Goal: Ask a question

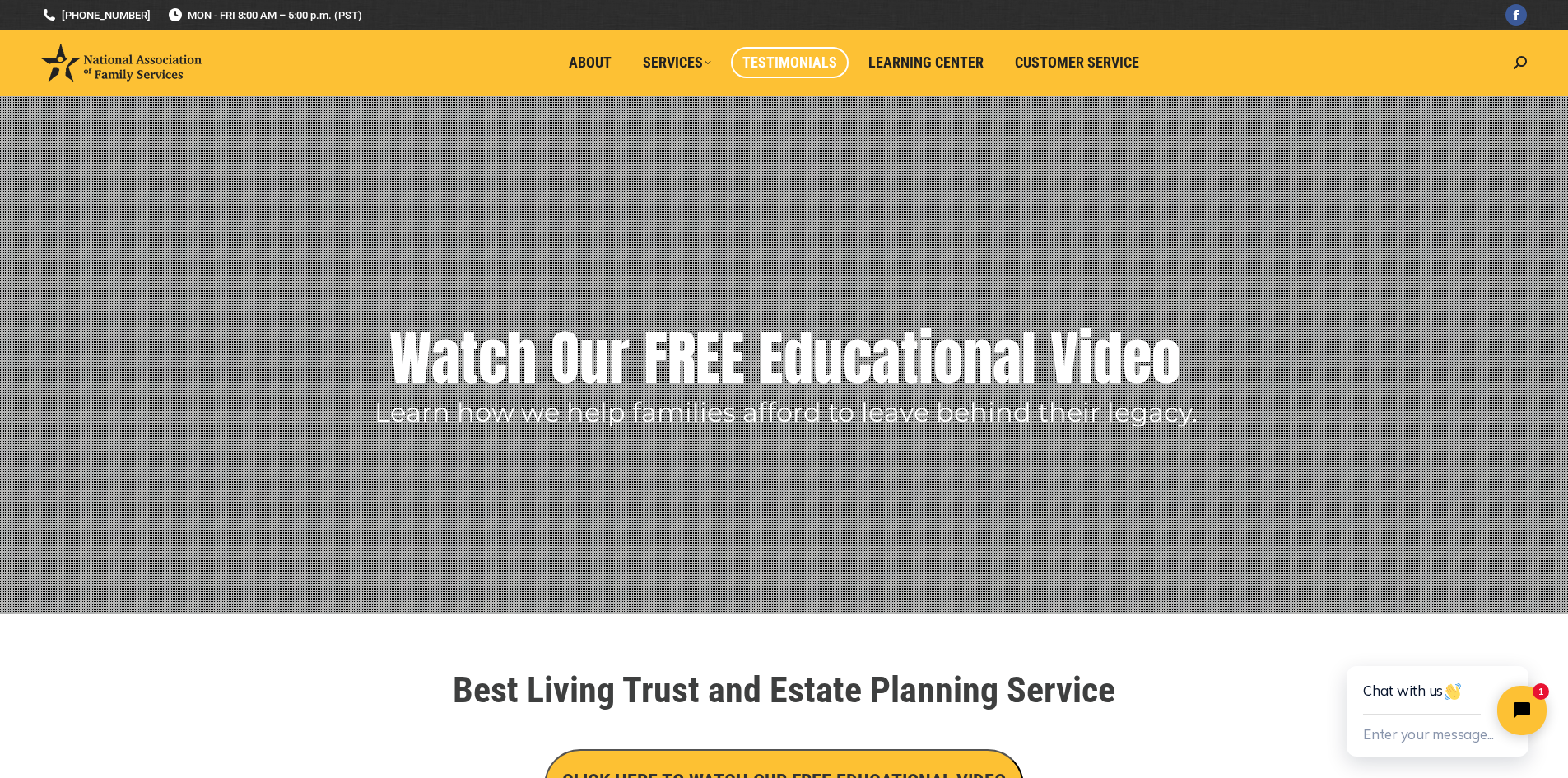
click at [787, 68] on span "Testimonials" at bounding box center [790, 62] width 95 height 18
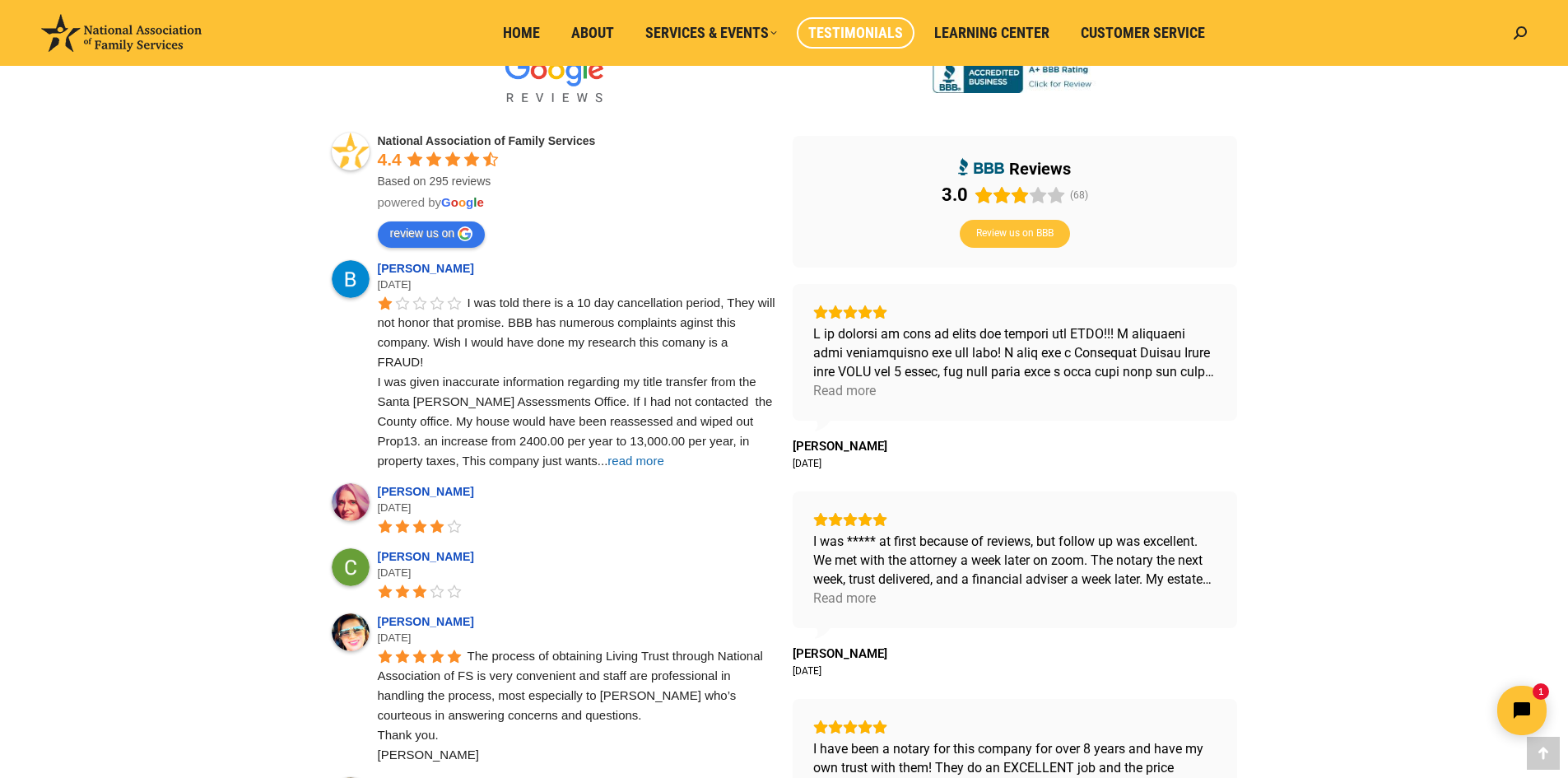
scroll to position [534, 0]
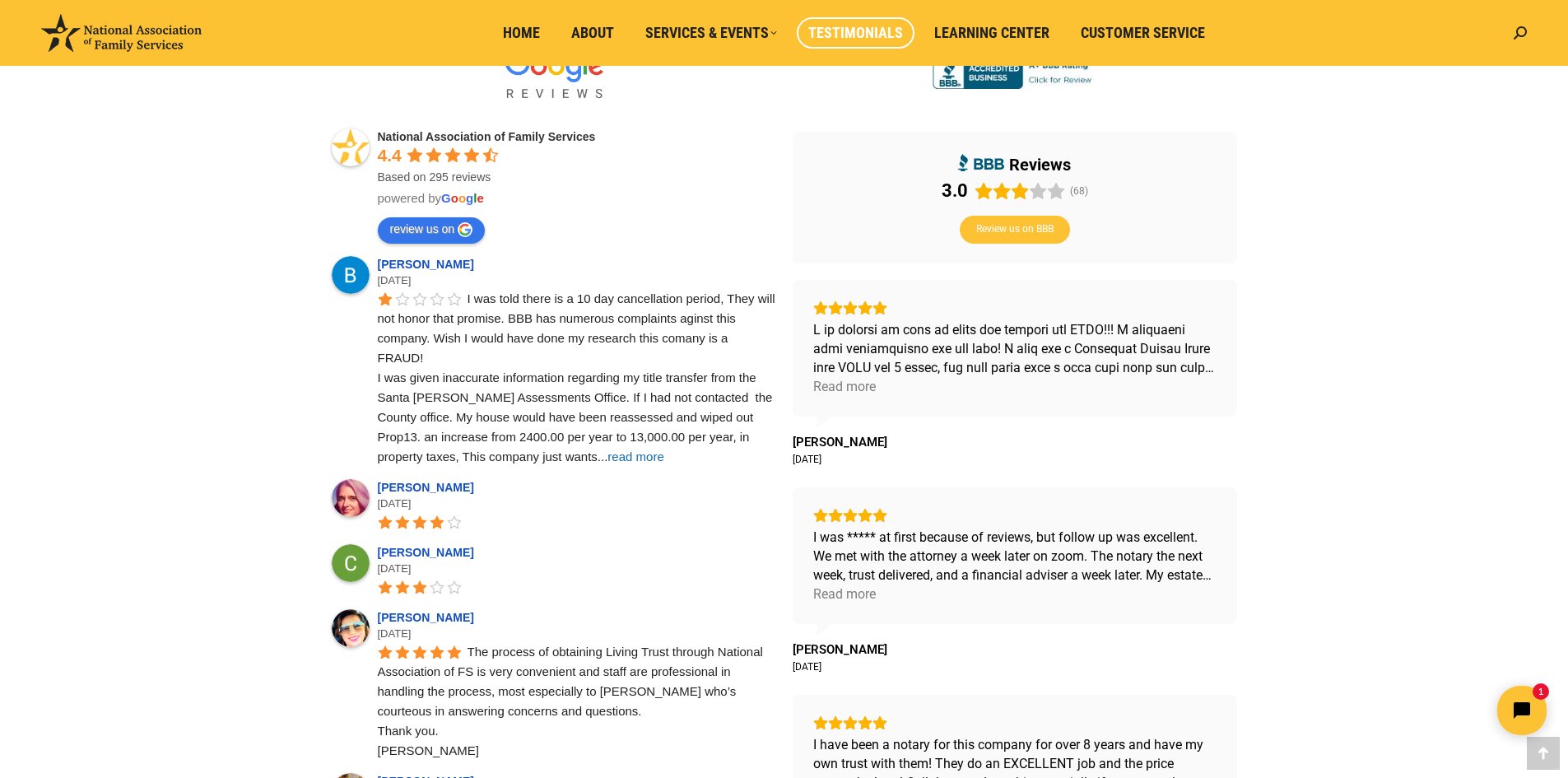
click at [607, 457] on span "read more" at bounding box center [635, 457] width 56 height 14
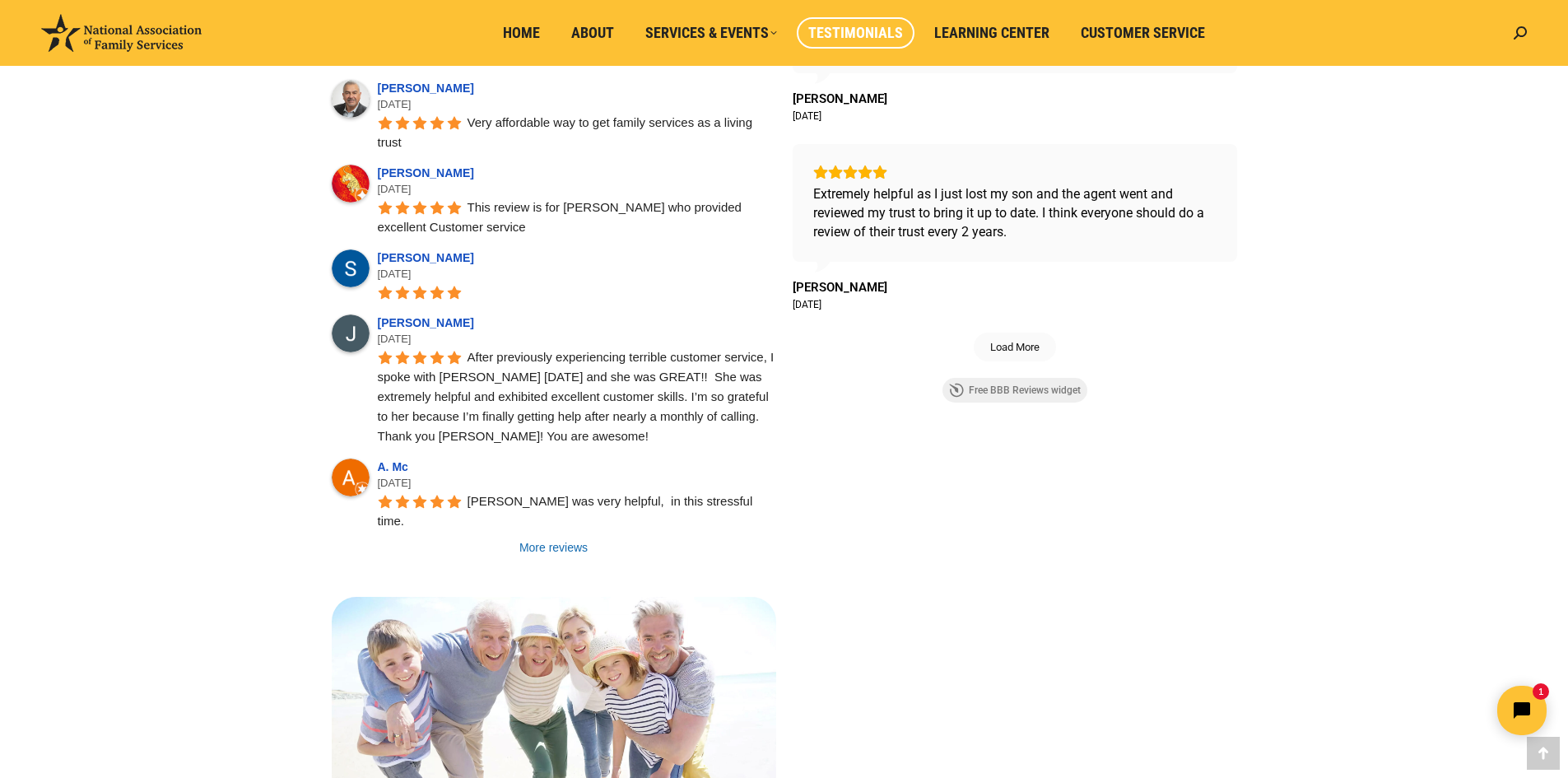
scroll to position [1293, 0]
click at [569, 539] on link "More reviews" at bounding box center [554, 547] width 445 height 17
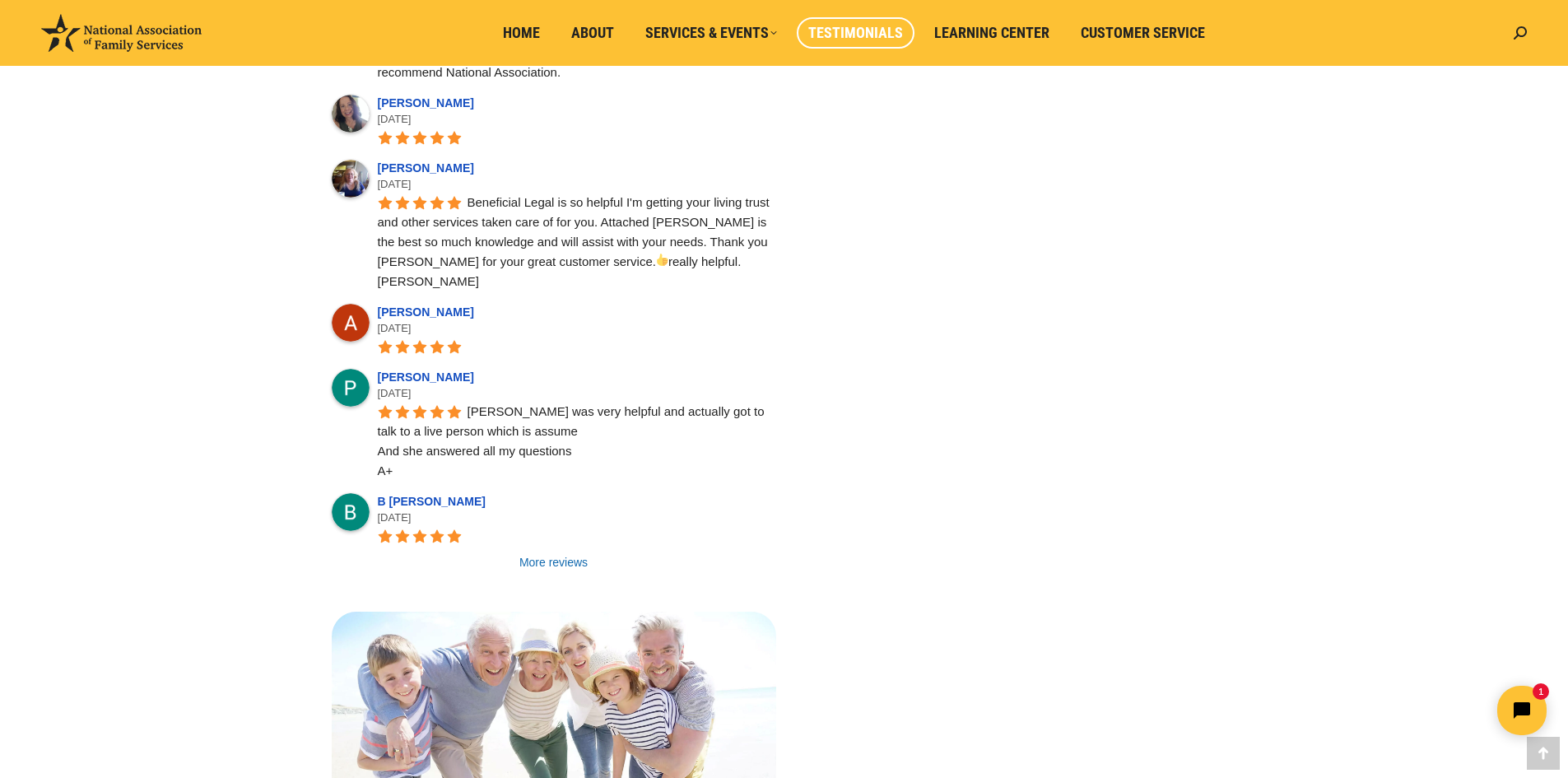
scroll to position [2366, 0]
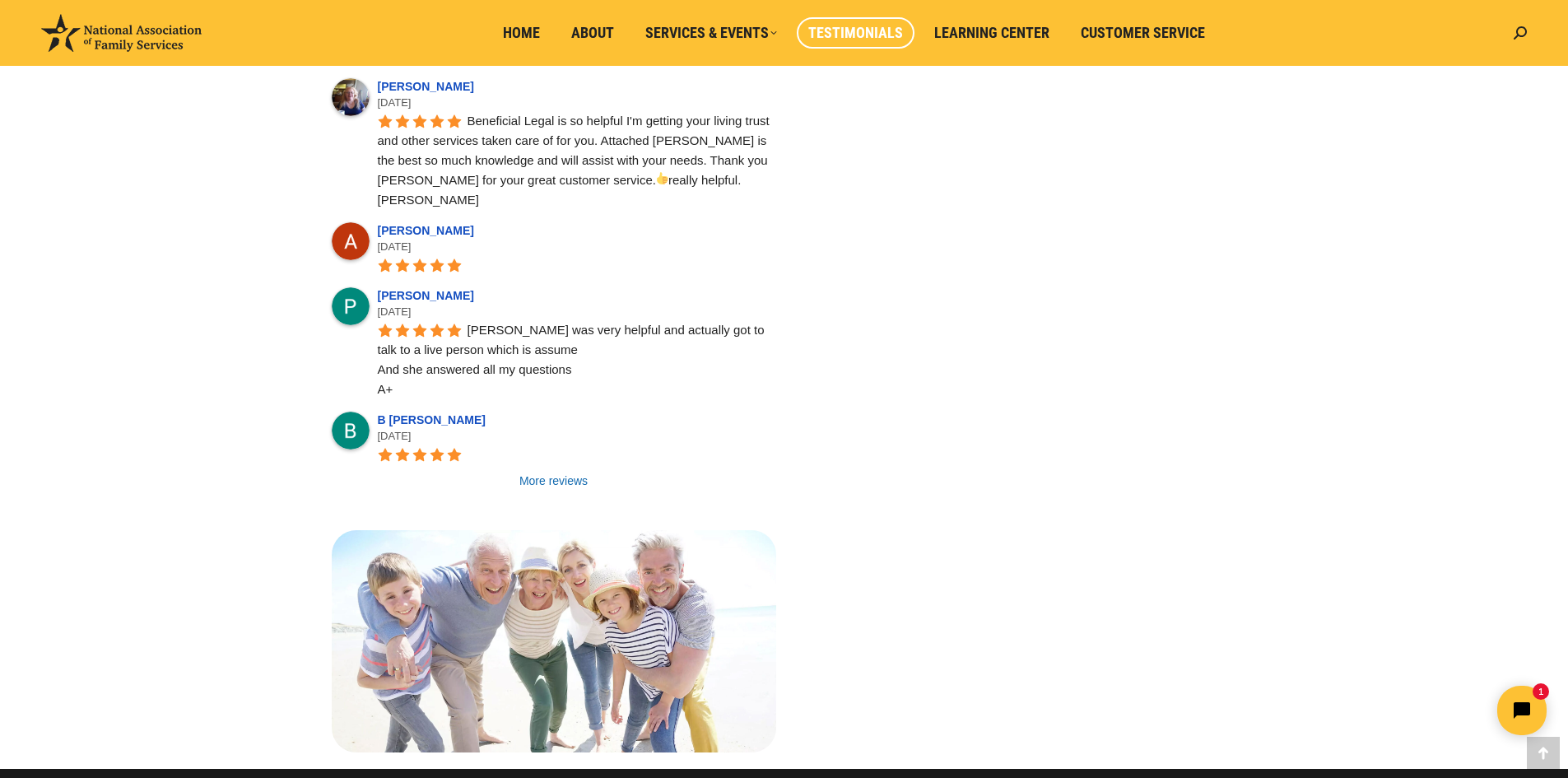
click at [538, 473] on link "More reviews" at bounding box center [554, 481] width 445 height 17
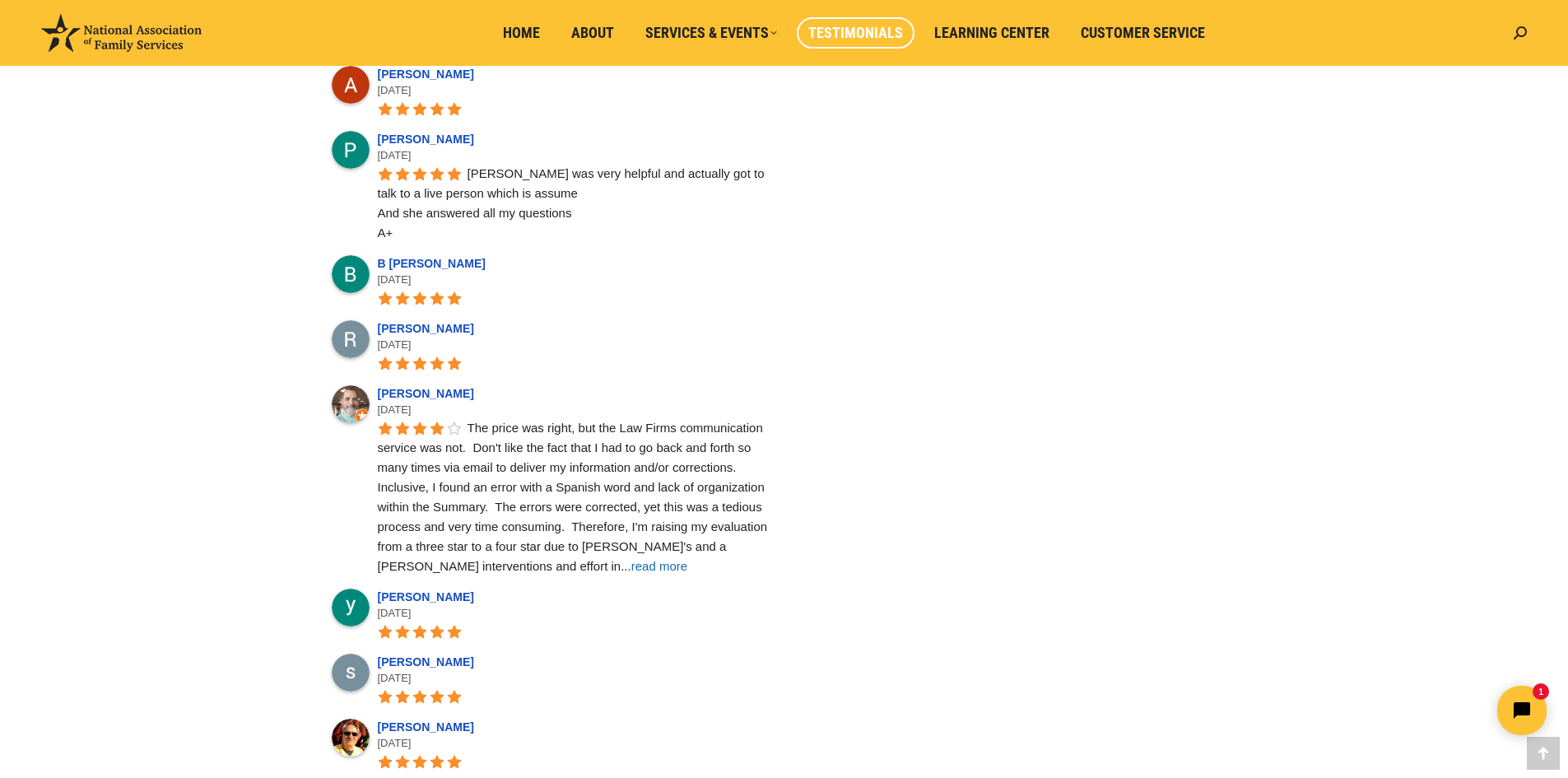
scroll to position [2523, 0]
click at [631, 558] on span "read more" at bounding box center [659, 565] width 56 height 14
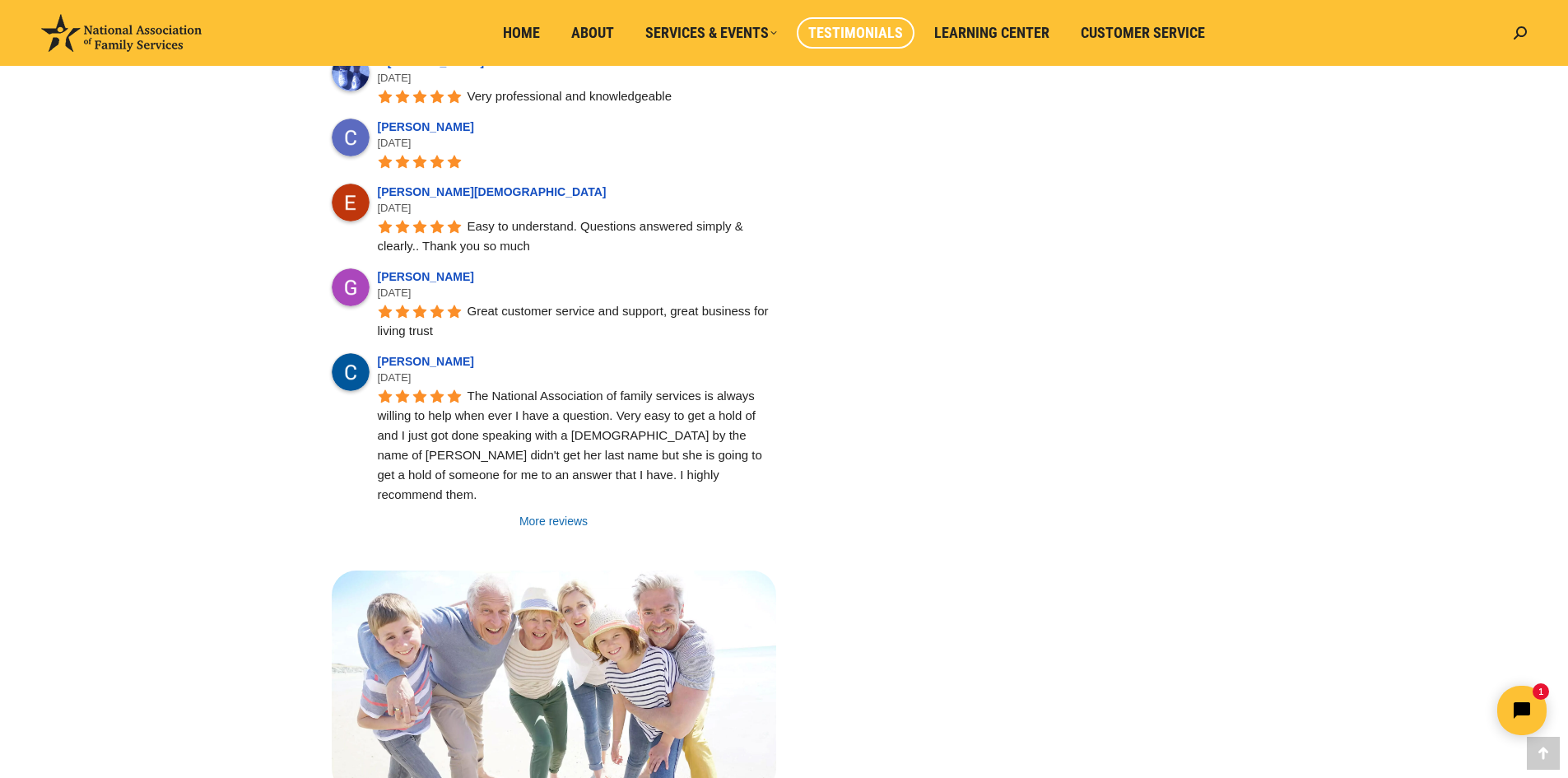
scroll to position [3448, 0]
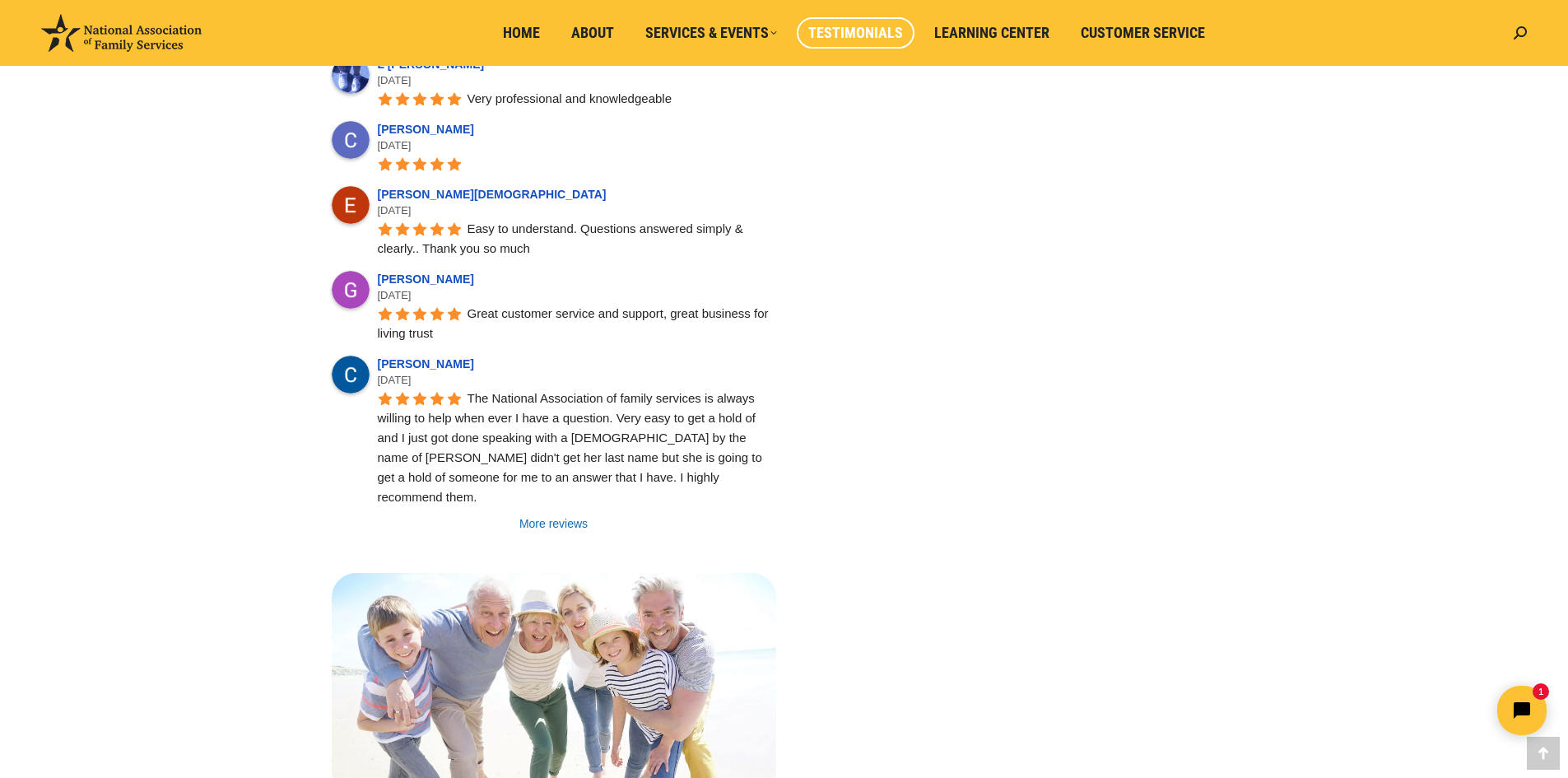
click at [549, 515] on link "More reviews" at bounding box center [554, 523] width 445 height 17
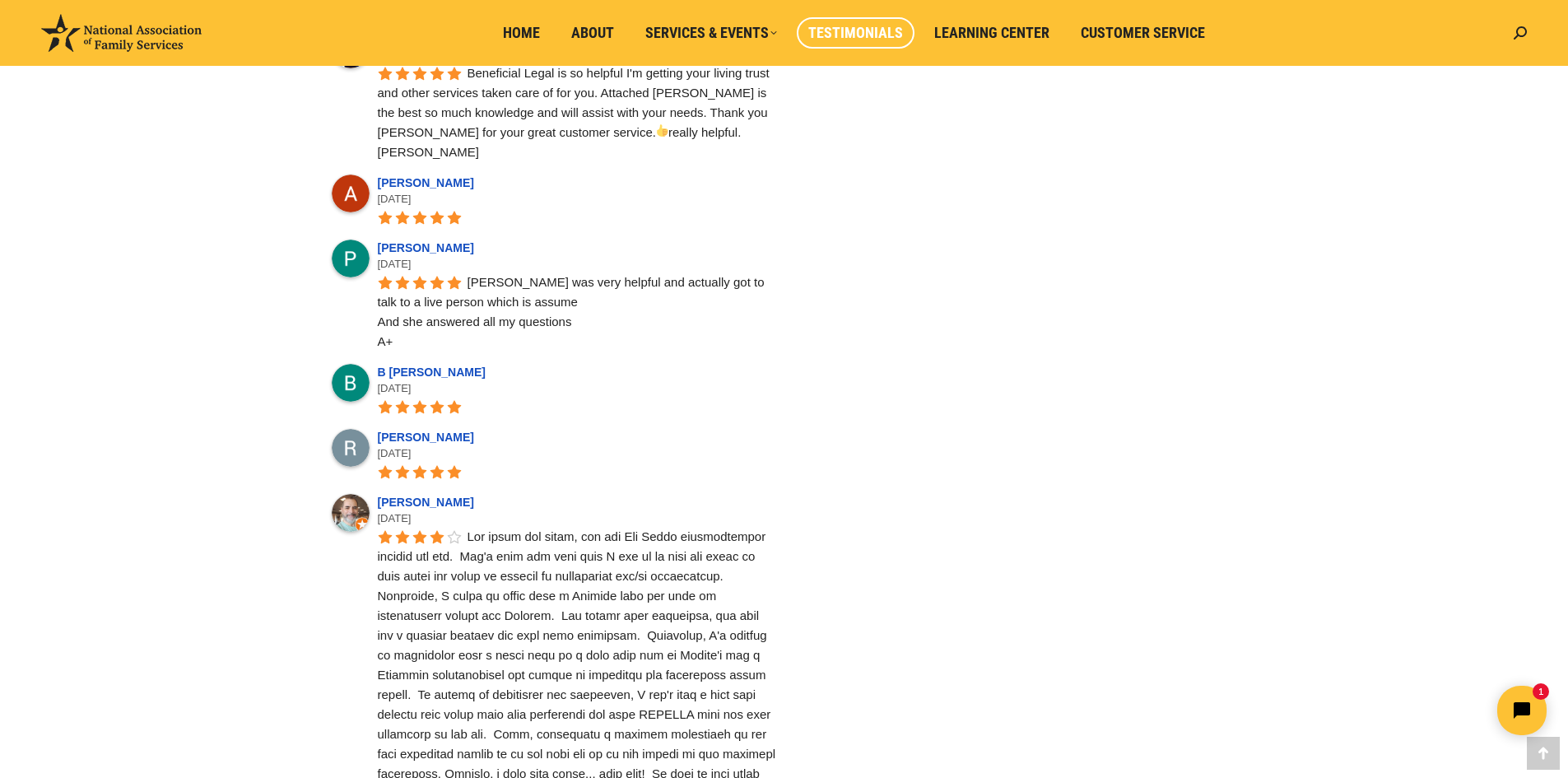
scroll to position [2412, 0]
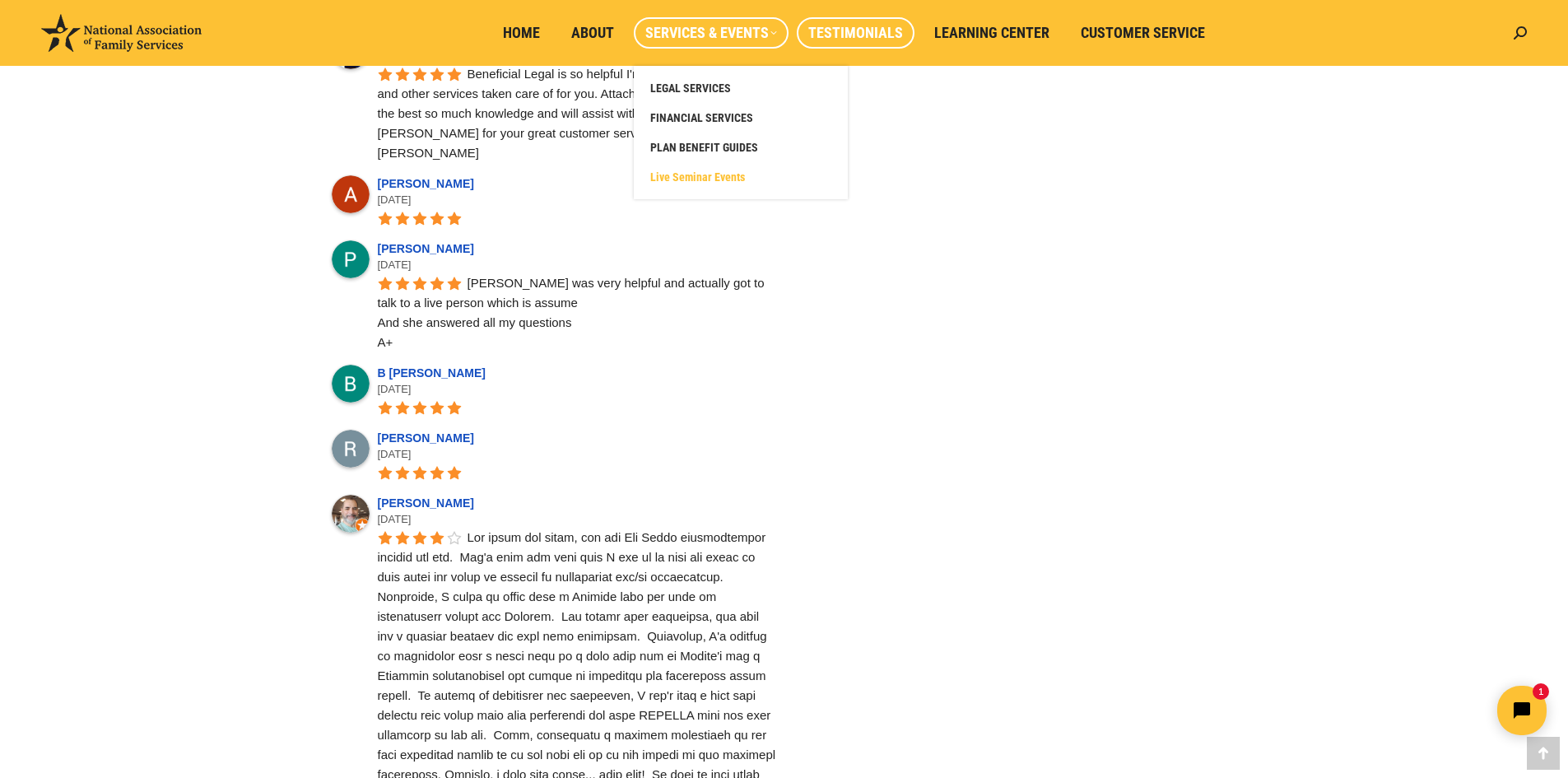
click at [692, 172] on span "Live Seminar Events" at bounding box center [698, 176] width 95 height 15
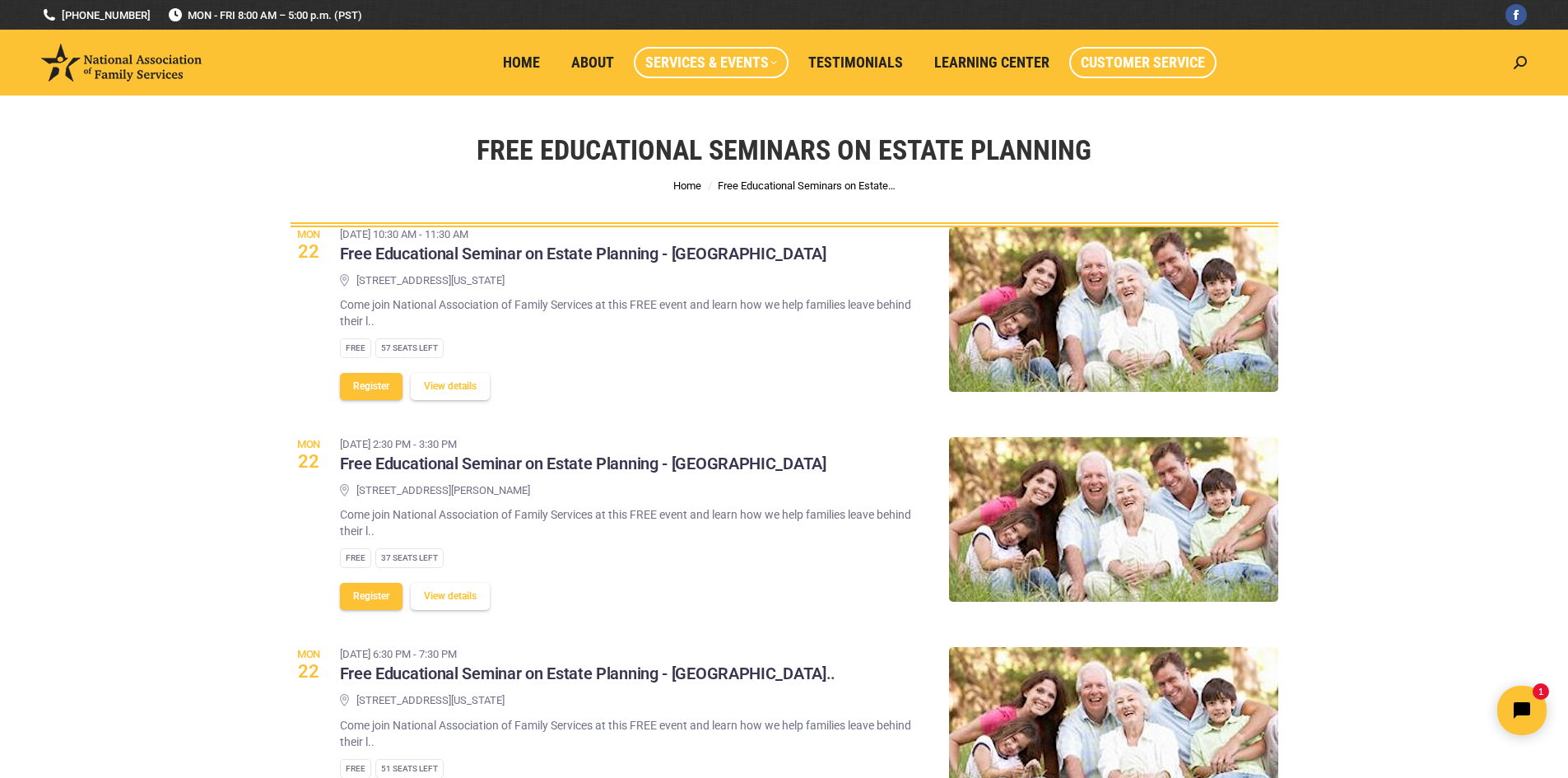
click at [1138, 65] on span "Customer Service" at bounding box center [1142, 62] width 124 height 18
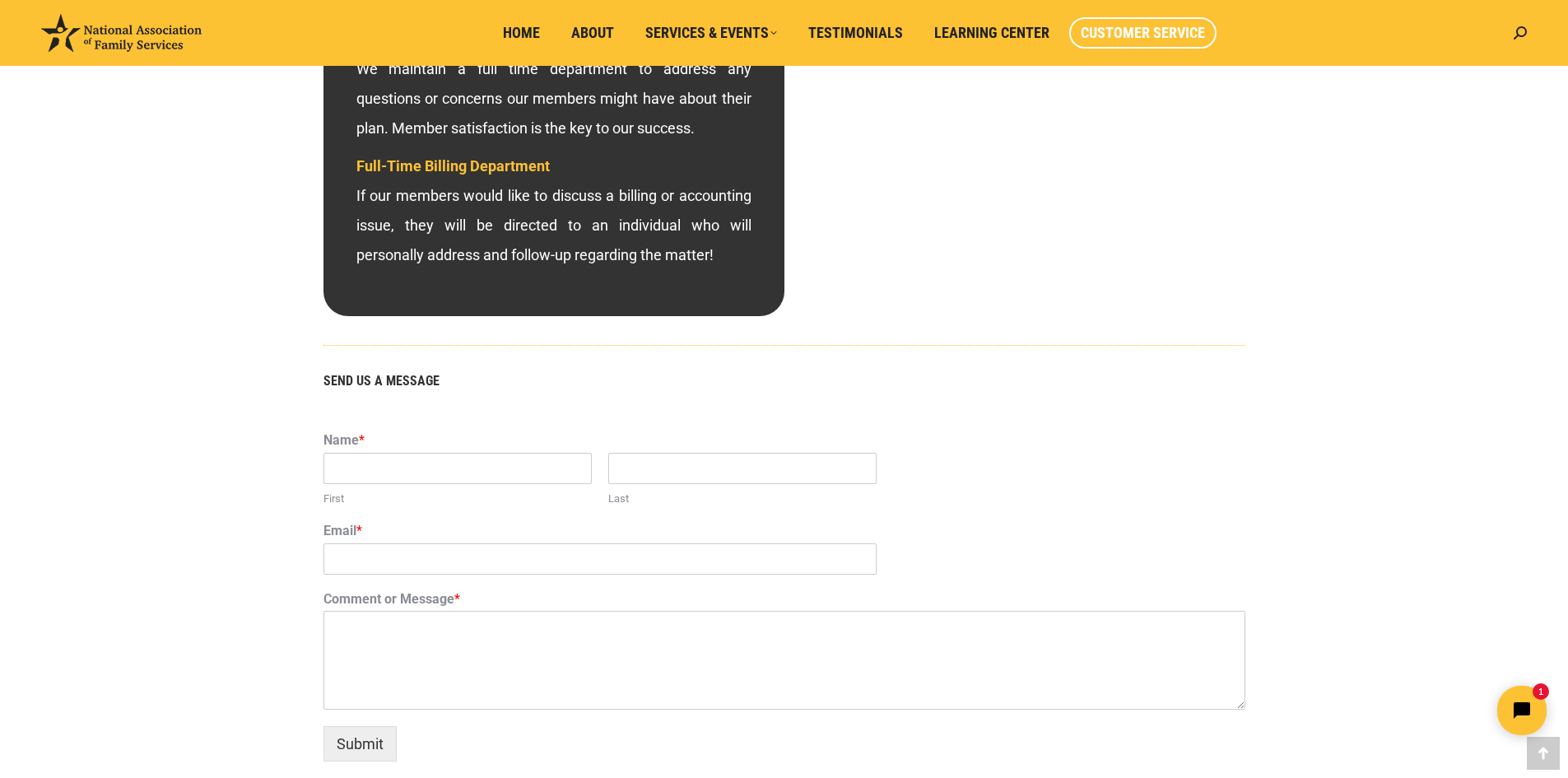
scroll to position [758, 0]
click at [509, 475] on input "First" at bounding box center [458, 470] width 268 height 32
type input "jose"
click at [667, 478] on input "Last" at bounding box center [742, 470] width 268 height 32
type input "rico"
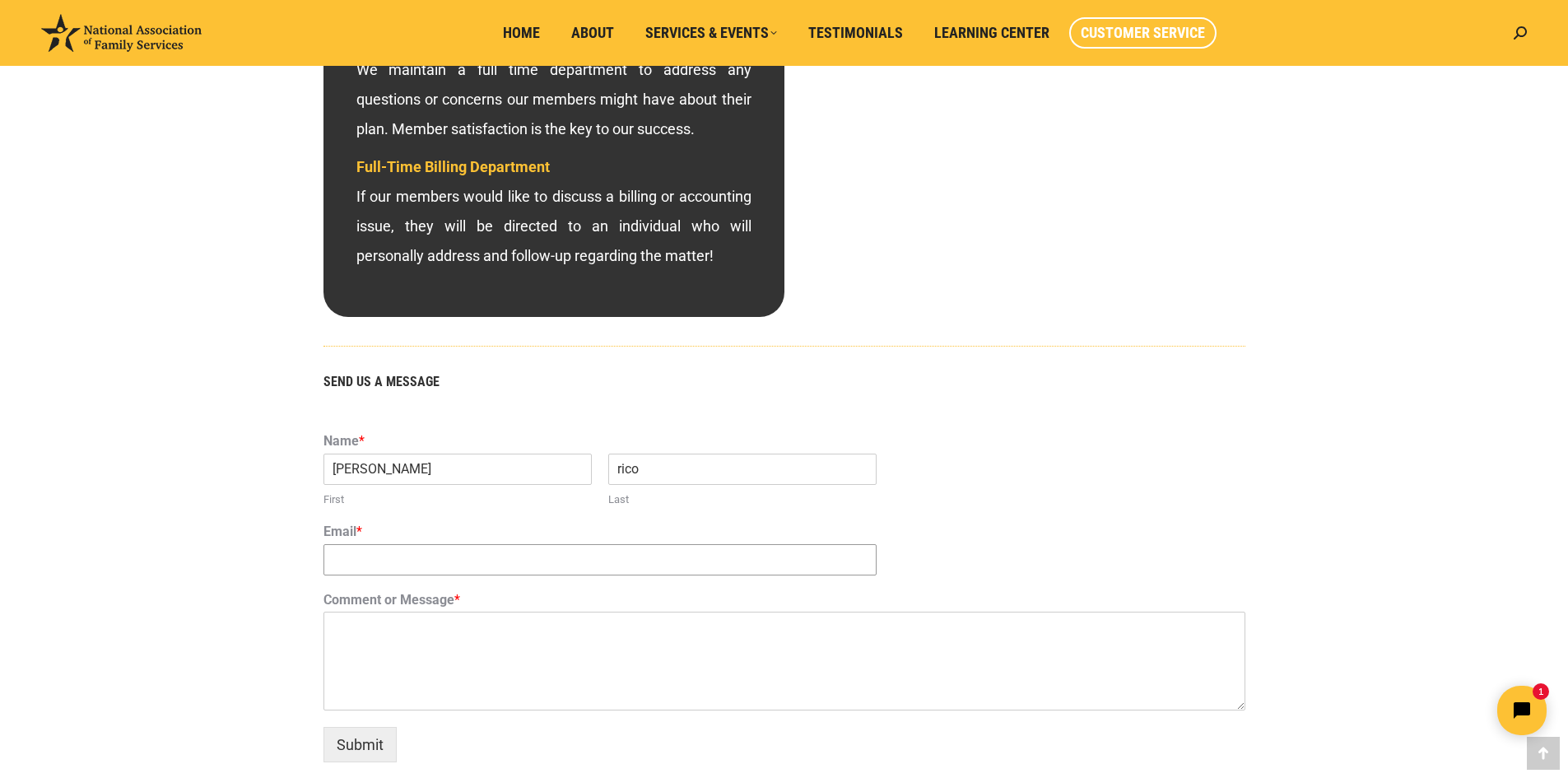
click at [621, 568] on input "Email *" at bounding box center [600, 560] width 554 height 32
type input "josemrico62@yahoo.com"
click at [680, 640] on textarea "Comment or Message *" at bounding box center [784, 662] width 922 height 99
drag, startPoint x: 688, startPoint y: 682, endPoint x: 639, endPoint y: 735, distance: 72.2
click at [639, 735] on form "Name * jose First rico Last Email * josemrico62@yahoo.com Comment or Message * …" at bounding box center [784, 594] width 922 height 338
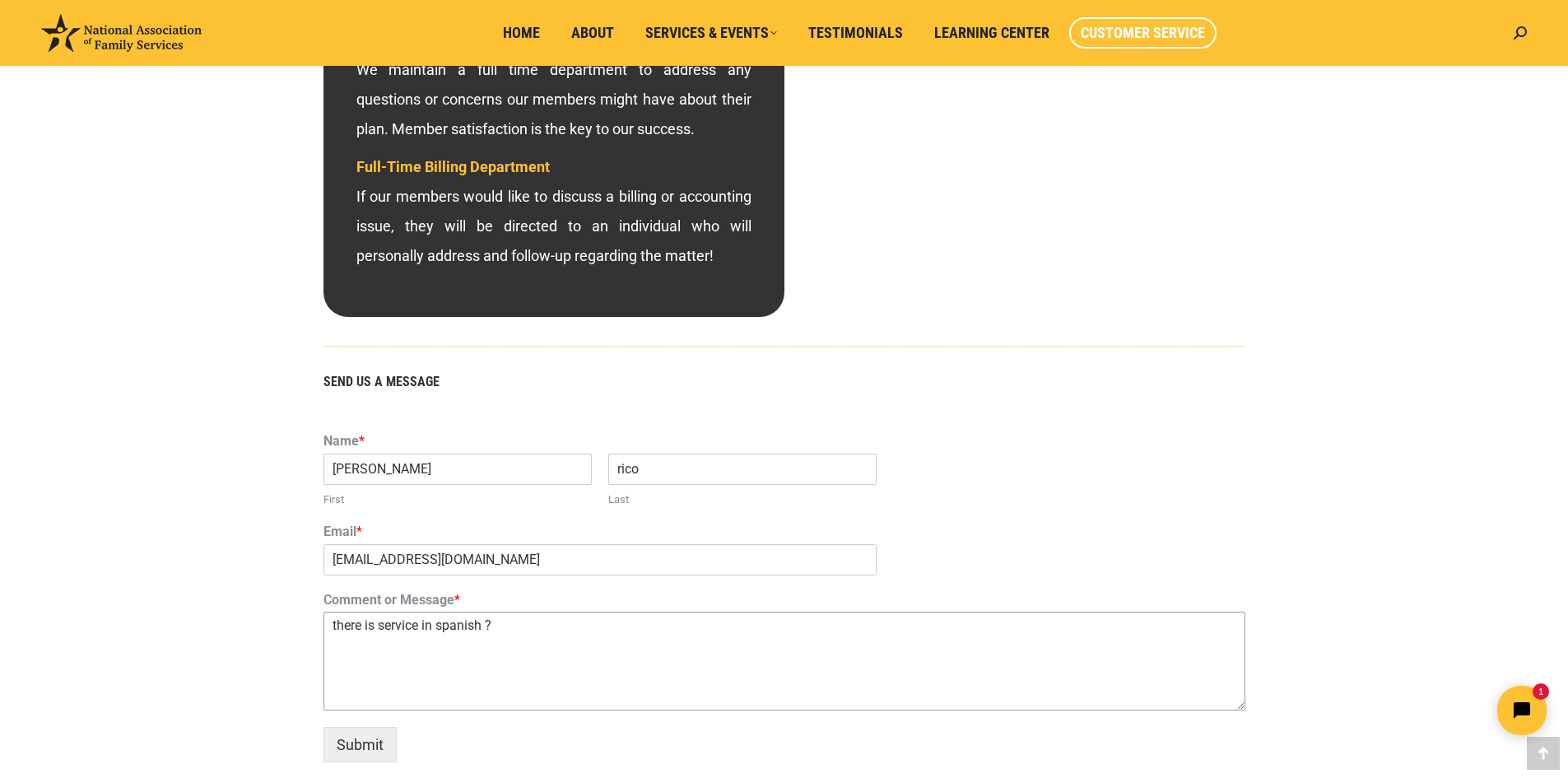
click at [628, 697] on textarea "there is service in spanish ?" at bounding box center [784, 662] width 922 height 99
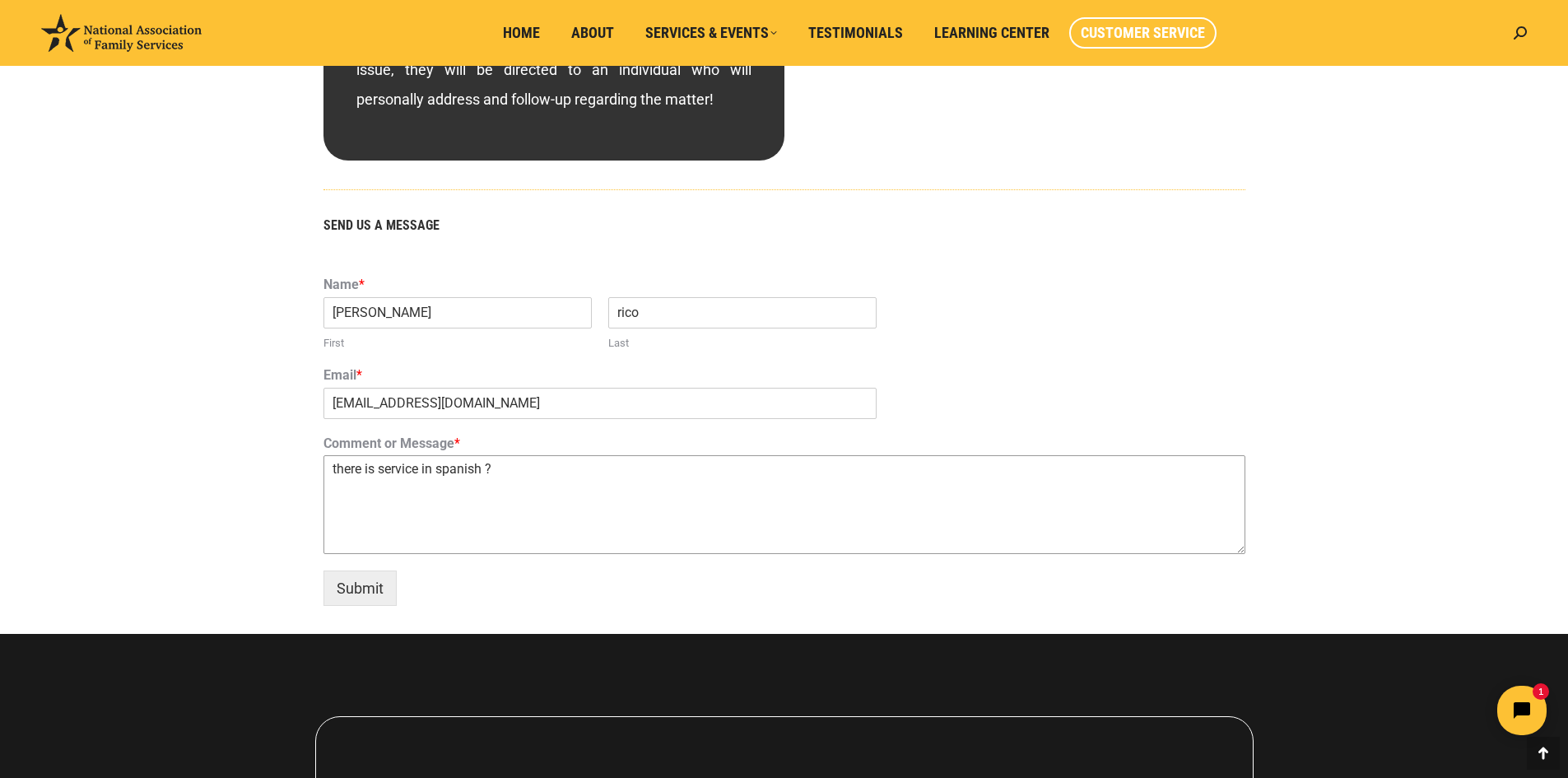
scroll to position [916, 0]
type textarea "there is service in spanish ?"
click at [364, 592] on button "Submit" at bounding box center [361, 588] width 73 height 36
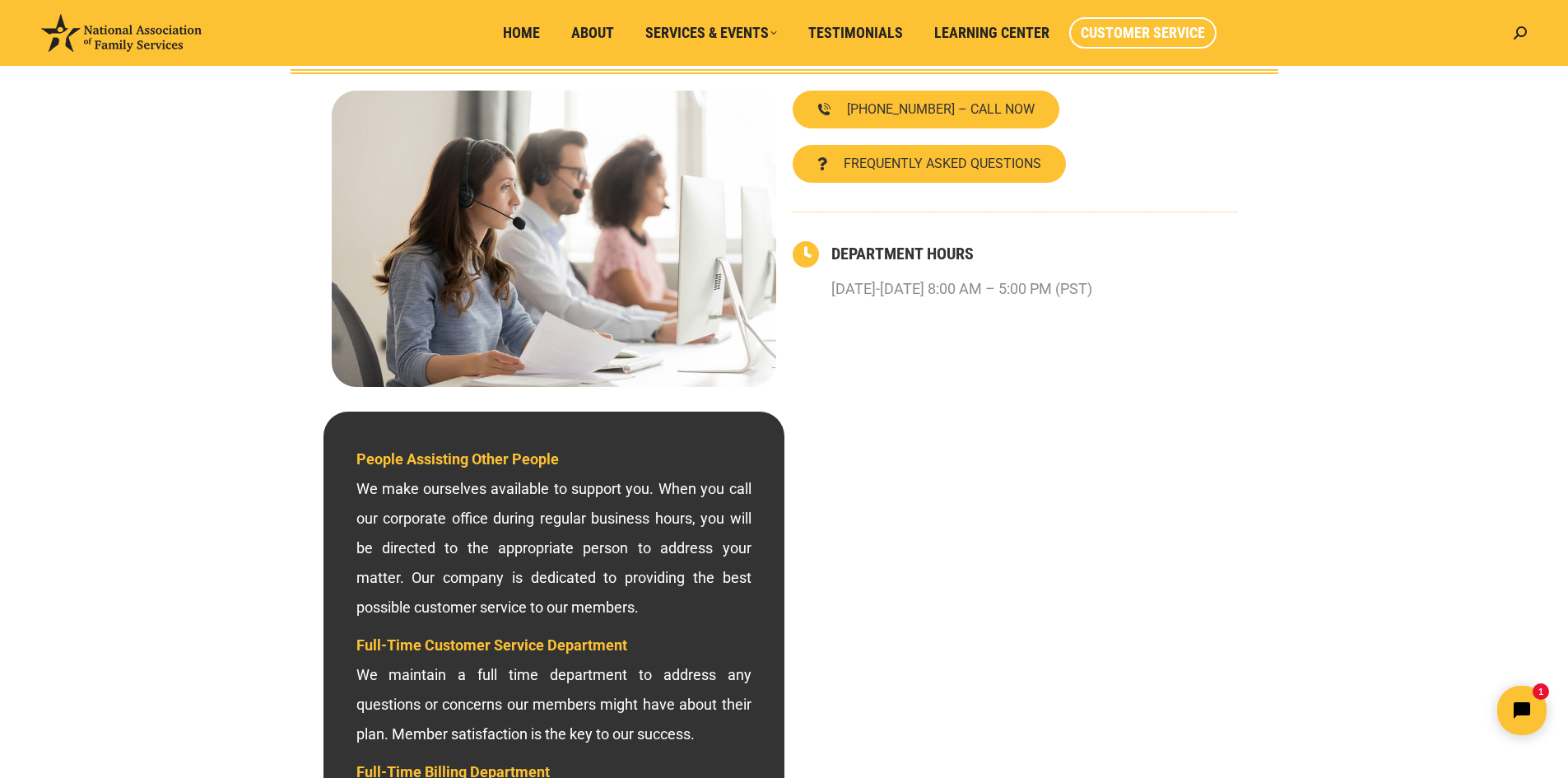
scroll to position [152, 0]
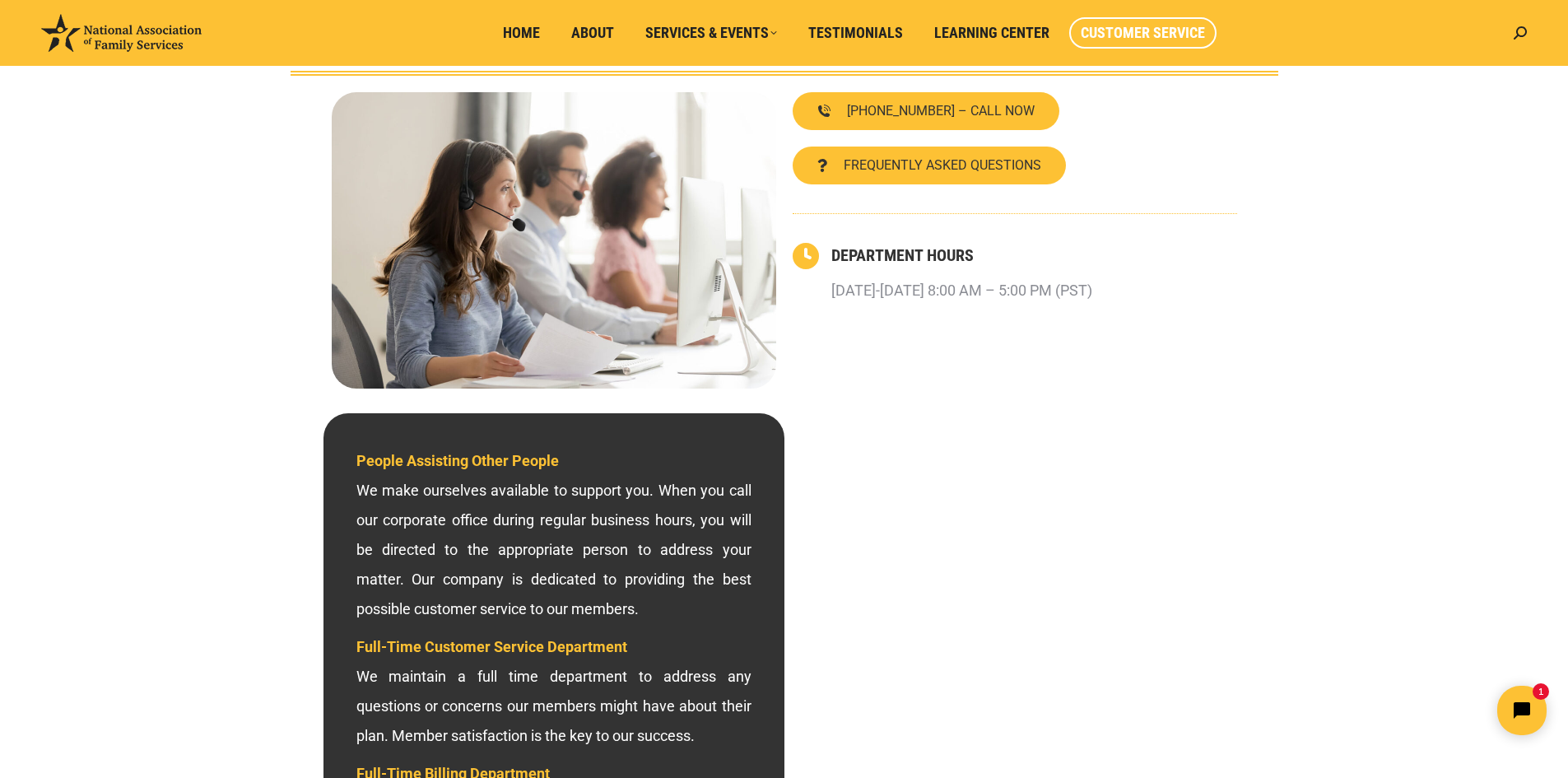
click at [1143, 32] on span "Customer Service" at bounding box center [1142, 33] width 124 height 18
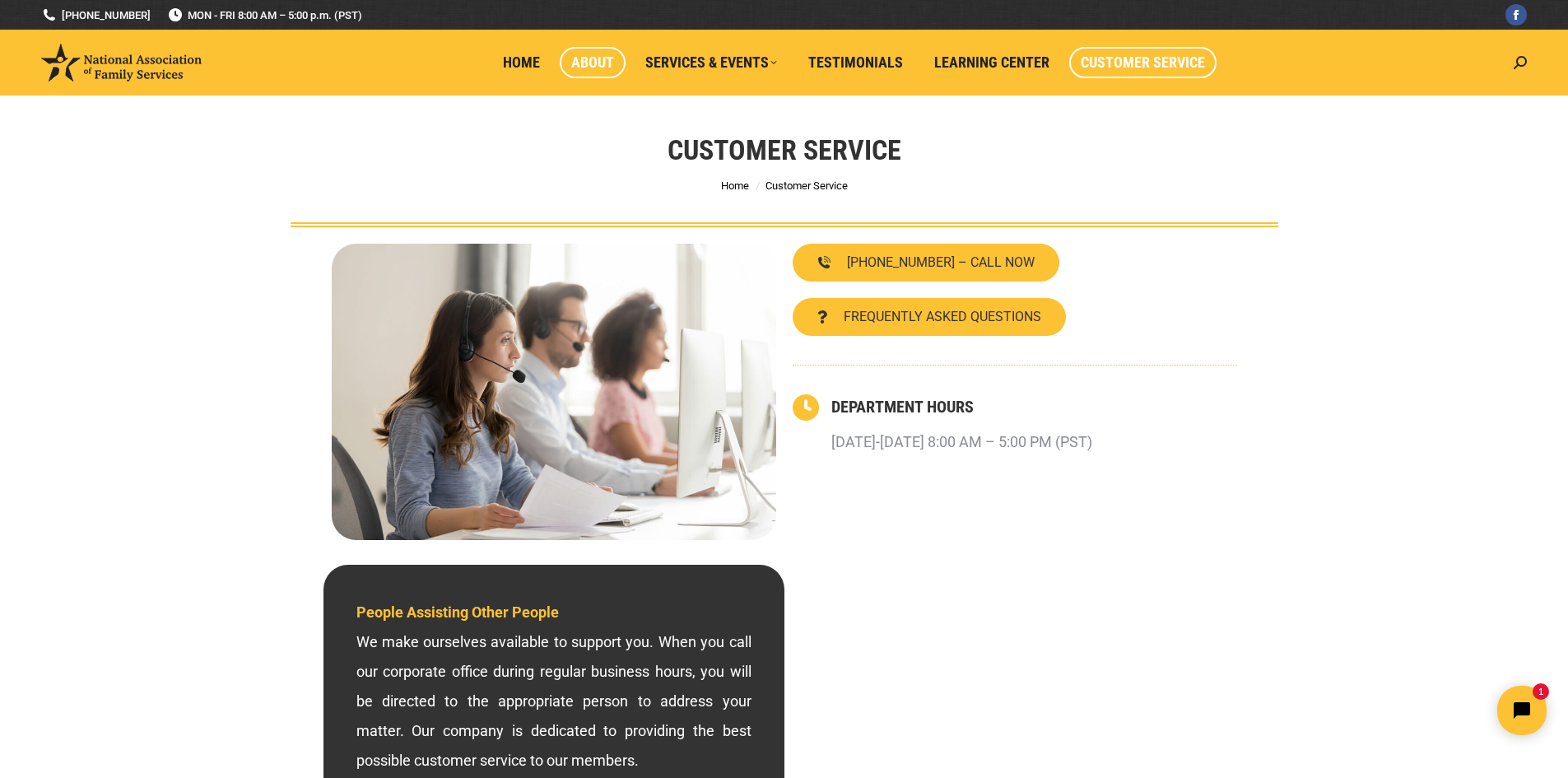
click at [596, 62] on span "About" at bounding box center [592, 62] width 43 height 18
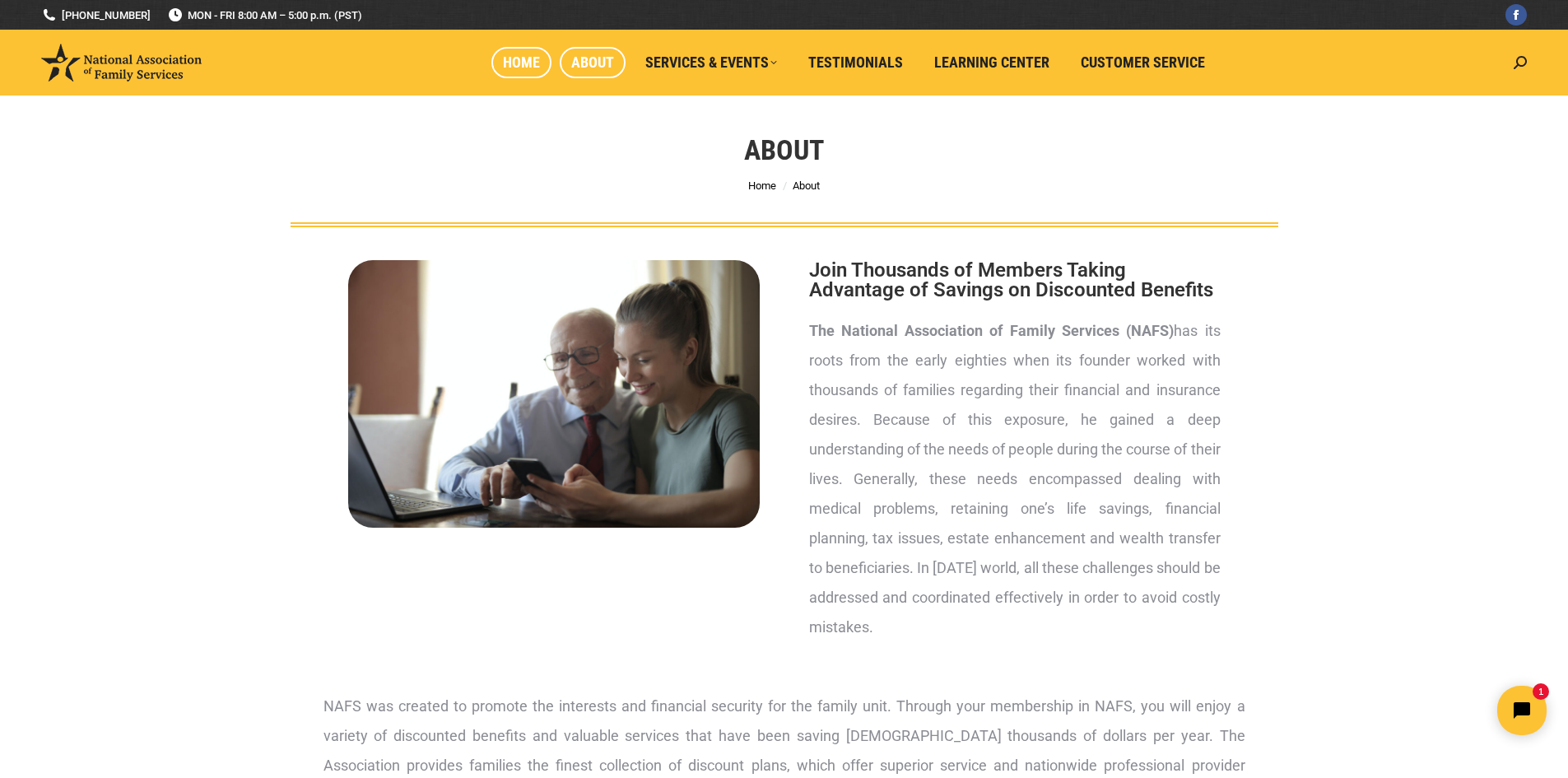
click at [519, 63] on span "Home" at bounding box center [521, 62] width 37 height 18
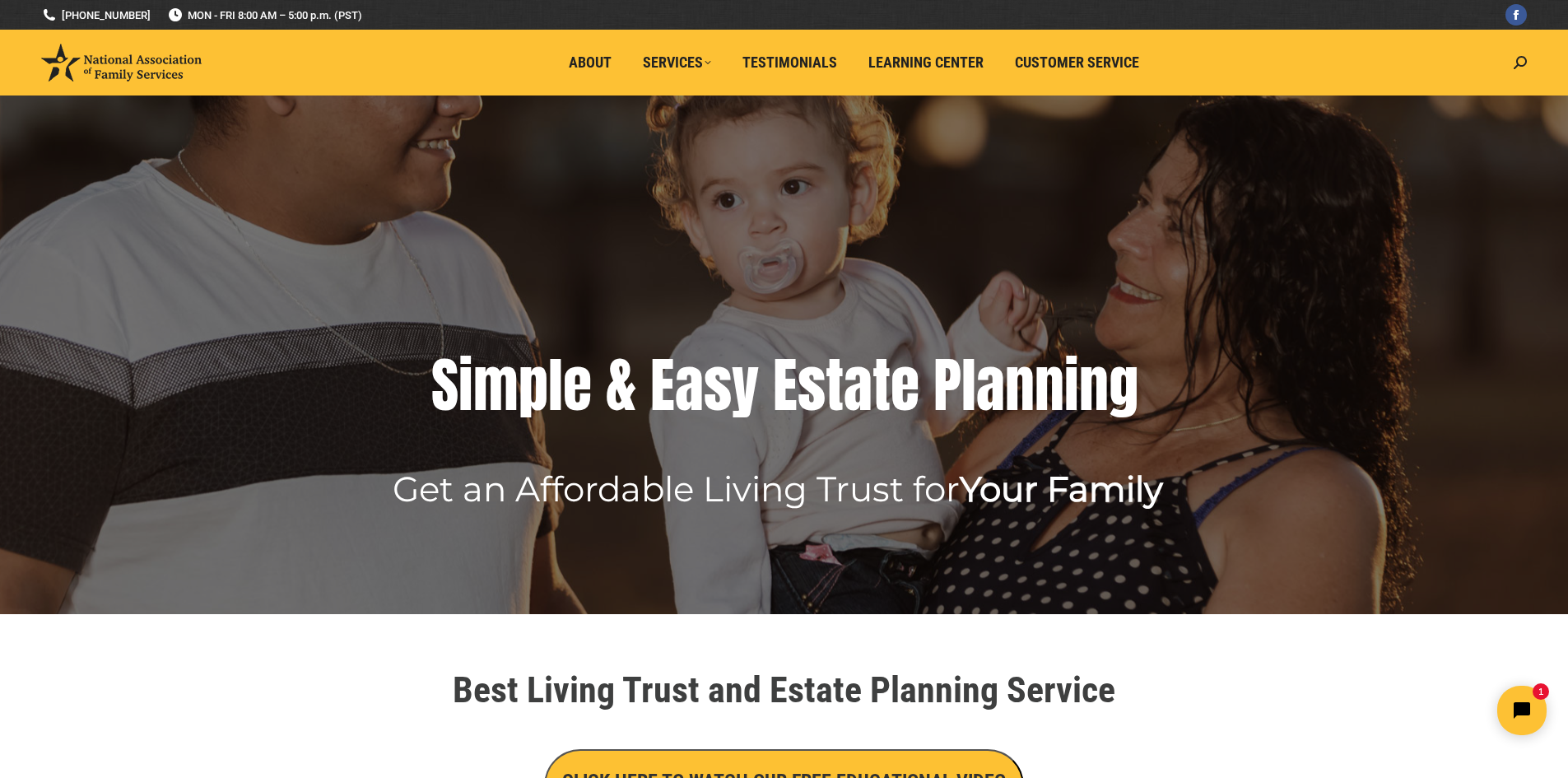
click at [568, 163] on rs-layer at bounding box center [784, 355] width 1568 height 519
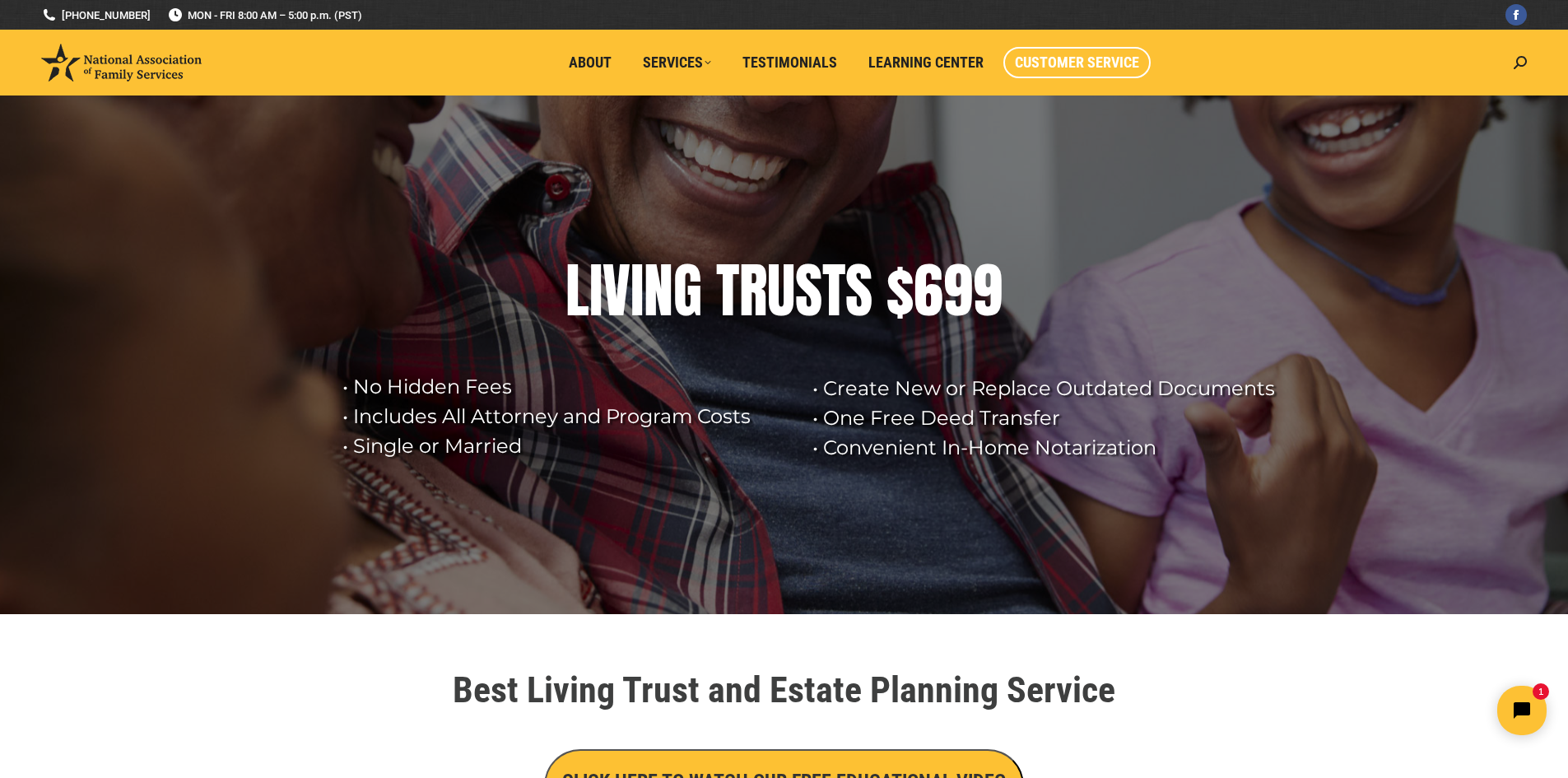
click at [1060, 56] on span "Customer Service" at bounding box center [1077, 62] width 124 height 18
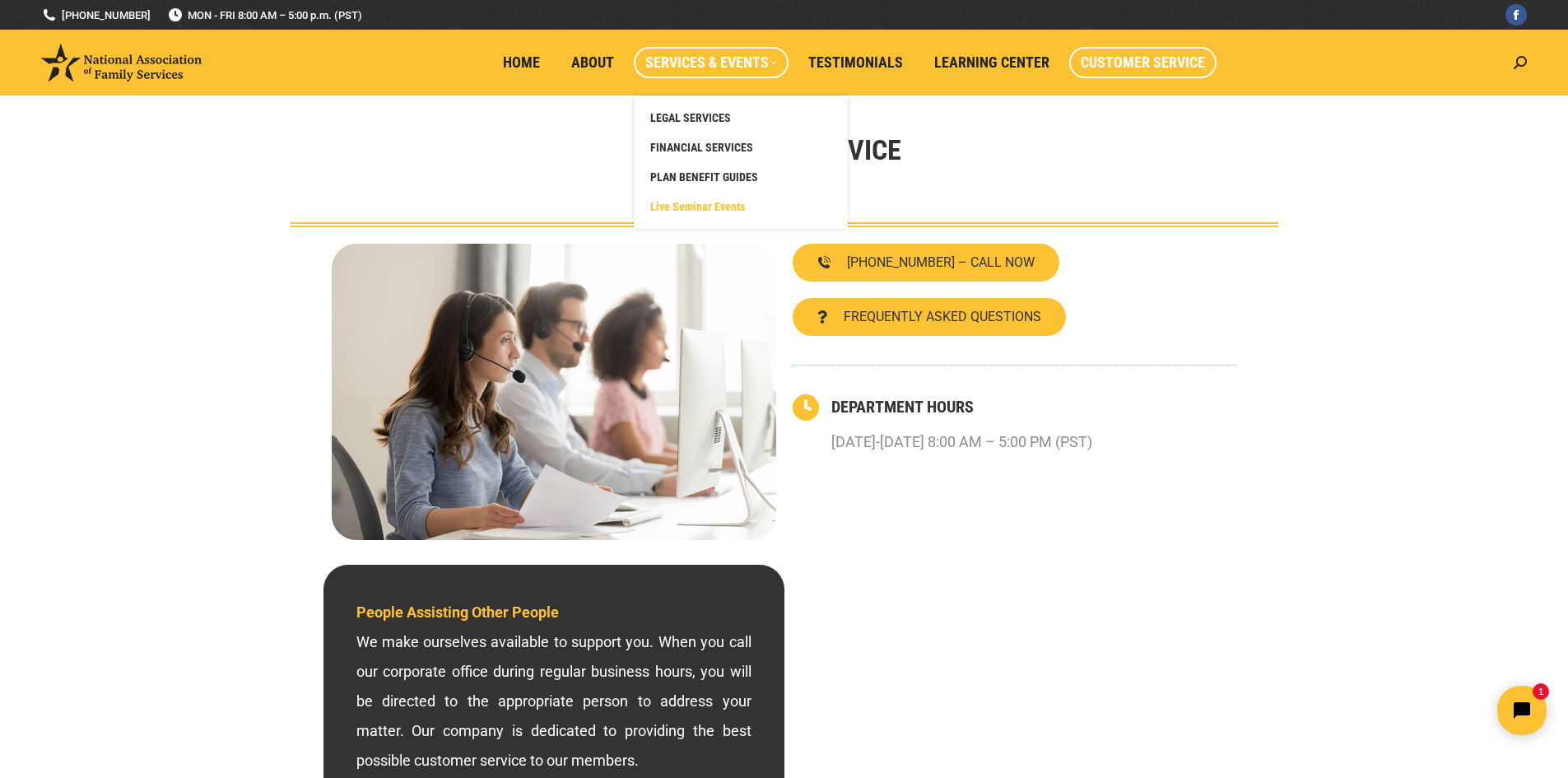
click at [700, 201] on span "Live Seminar Events" at bounding box center [698, 206] width 95 height 15
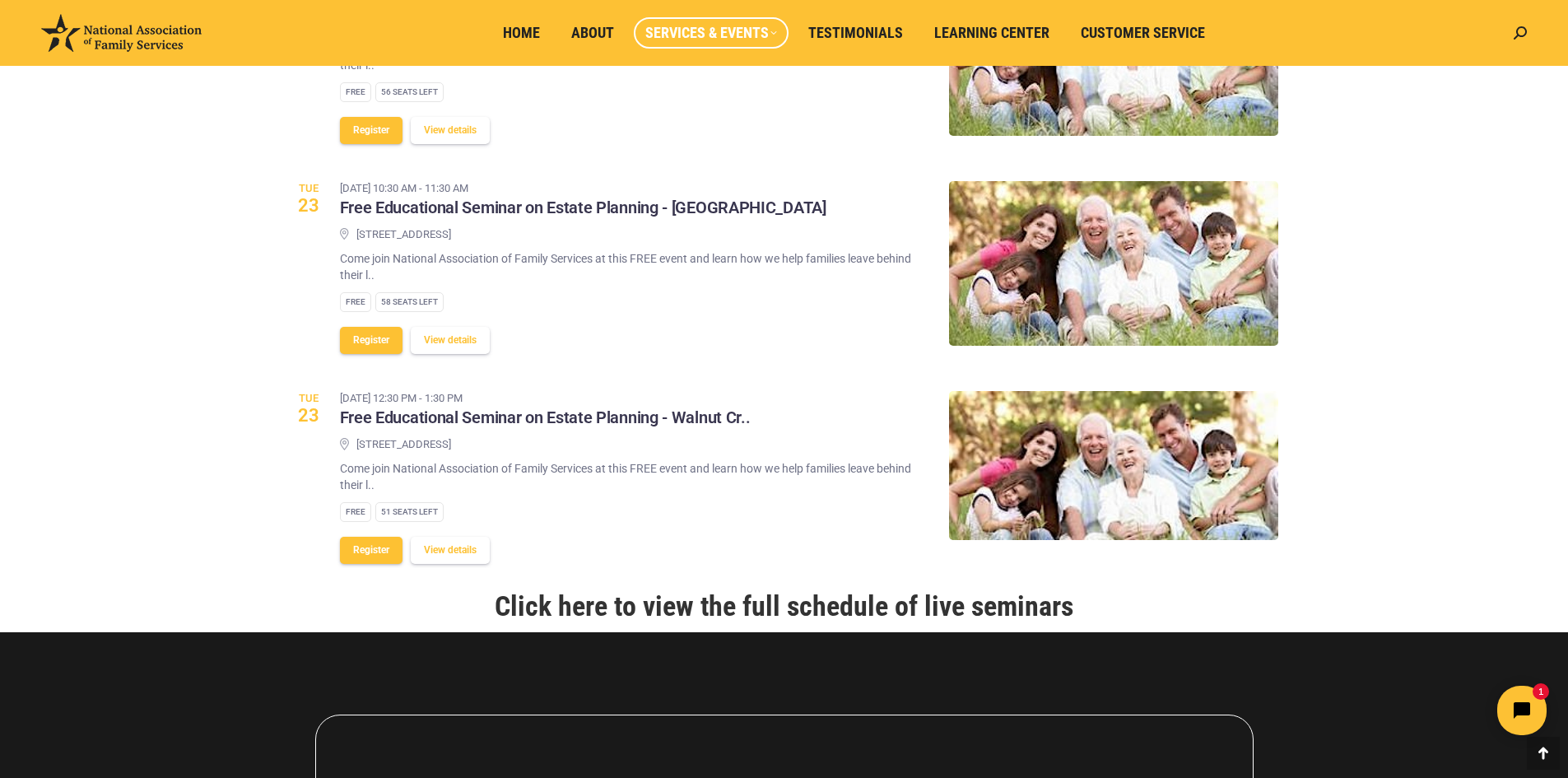
scroll to position [1731, 0]
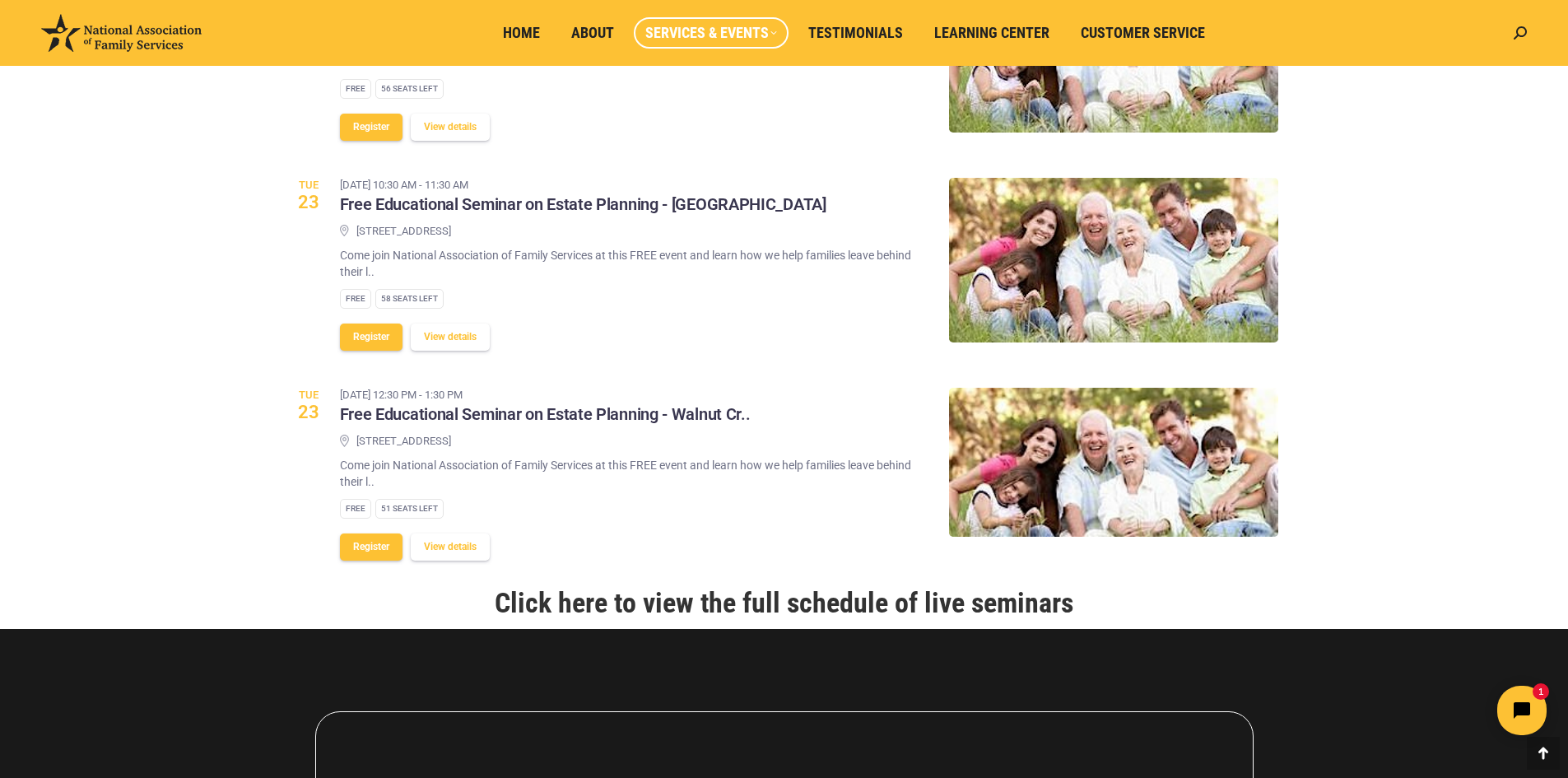
click at [824, 619] on link "Click here to view the full schedule of live seminars" at bounding box center [784, 603] width 578 height 33
